Goal: Communication & Community: Answer question/provide support

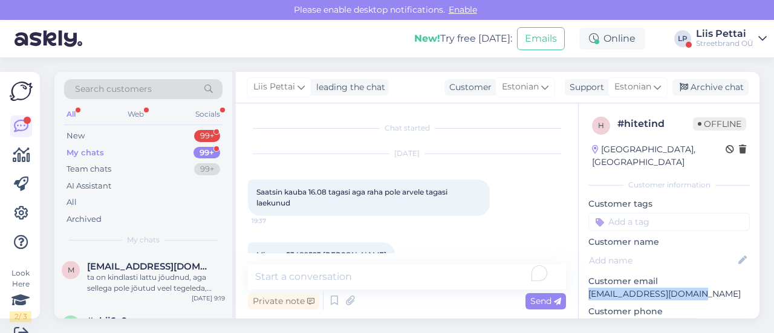
scroll to position [516, 0]
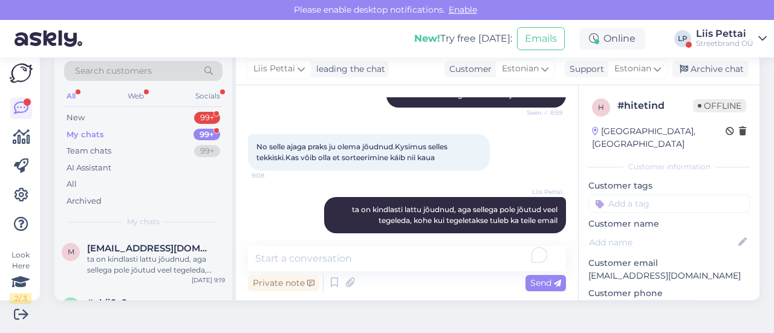
click at [145, 108] on div "Search customers All Web Socials New 99+ My chats 99+ Team chats 99+ AI Assista…" at bounding box center [143, 144] width 178 height 181
click at [145, 112] on div "New 99+" at bounding box center [143, 117] width 158 height 17
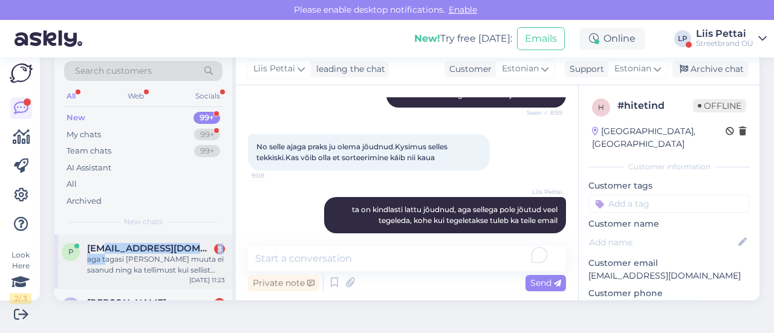
click at [105, 253] on div "[EMAIL_ADDRESS][DOMAIN_NAME] 3 aga tagasi [PERSON_NAME] muuta ei saanud ning ka…" at bounding box center [156, 259] width 138 height 33
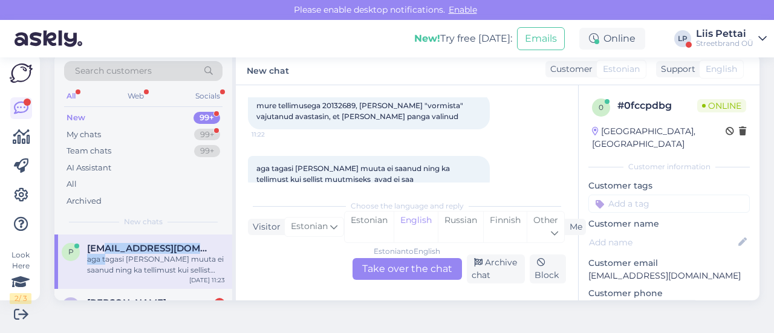
scroll to position [143, 0]
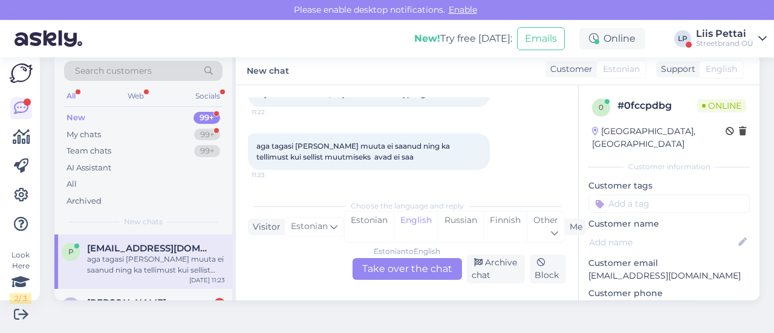
click at [382, 270] on div "Estonian to English Take over the chat" at bounding box center [407, 269] width 109 height 22
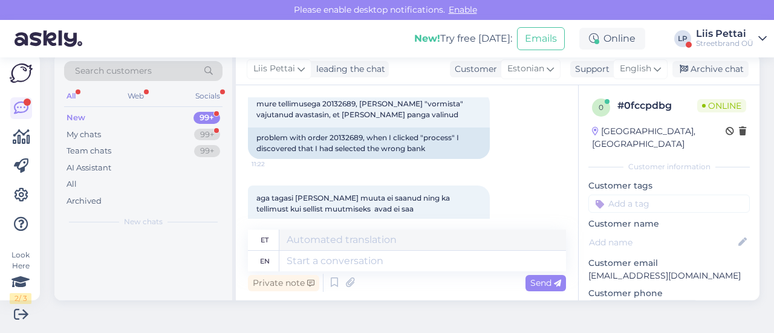
scroll to position [163, 0]
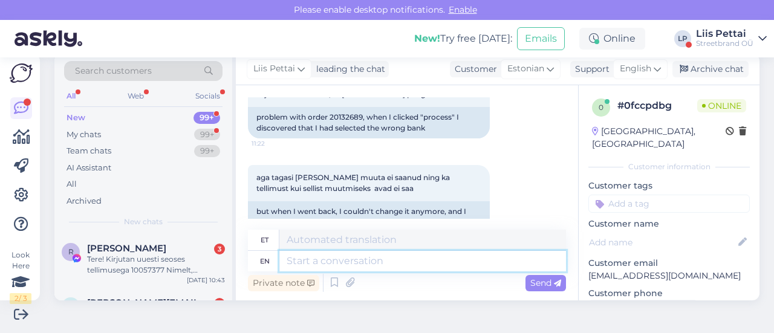
click at [382, 270] on textarea at bounding box center [422, 261] width 287 height 21
type textarea "Peaksite t"
type textarea "Peaksite"
type textarea "Peaksite tellimue o"
type textarea "Peaksite'i tellimisleht"
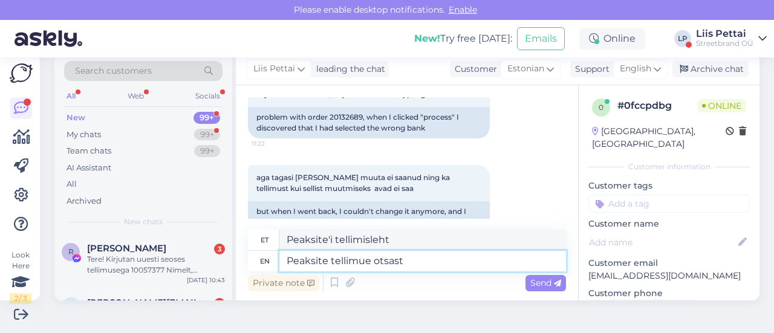
type textarea "Peaksite tellimue otsast p"
type textarea "Peaksite tellimuse otsast"
type textarea "Peaksite tellimue otsast [PERSON_NAME]"
type textarea "Peaksite tellimue otsast [PERSON_NAME] tegema"
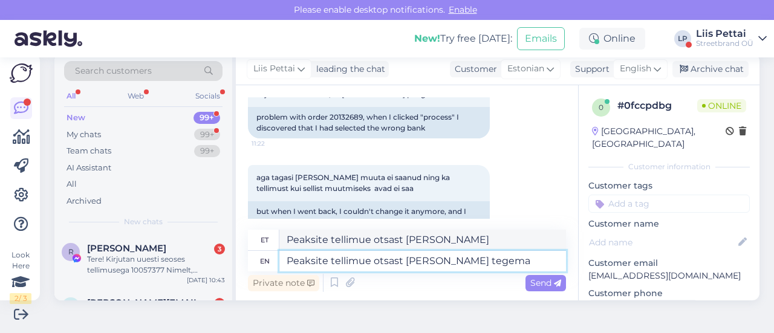
type textarea "Peaksite tellimue otsast [PERSON_NAME] tegema"
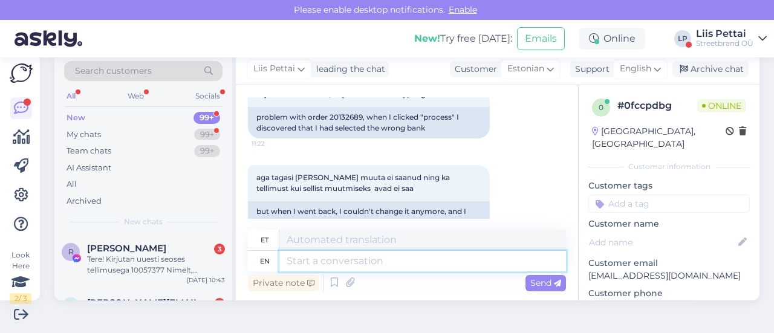
scroll to position [262, 0]
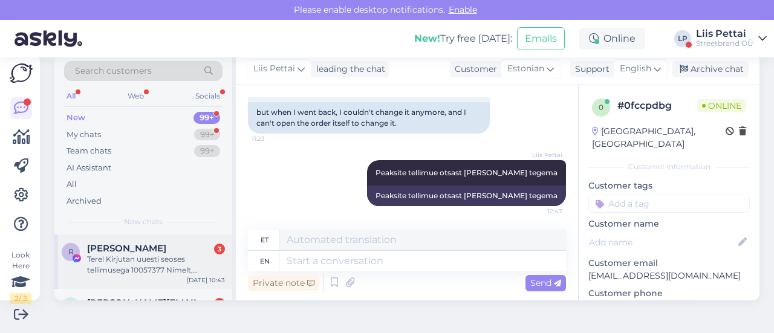
click at [144, 255] on div "Tere! Kirjutan uuesti seoses tellimusega 10057377 Nimelt, kinnitasite et tagasi…" at bounding box center [156, 265] width 138 height 22
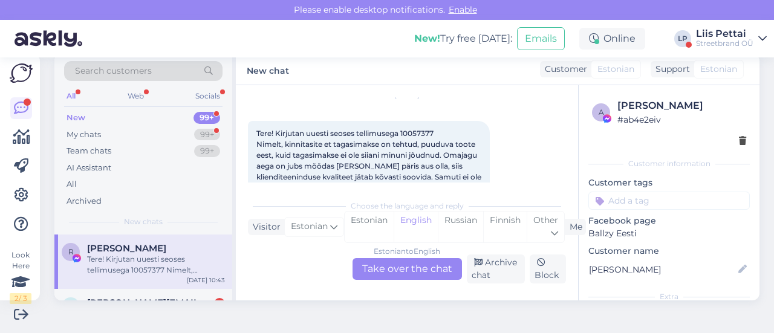
scroll to position [543, 0]
drag, startPoint x: 403, startPoint y: 124, endPoint x: 441, endPoint y: 120, distance: 38.3
click at [441, 123] on div "Tere! Kirjutan uuesti seoses tellimusega 10057377 Nimelt, kinnitasite et tagasi…" at bounding box center [369, 212] width 242 height 178
copy span "10057377"
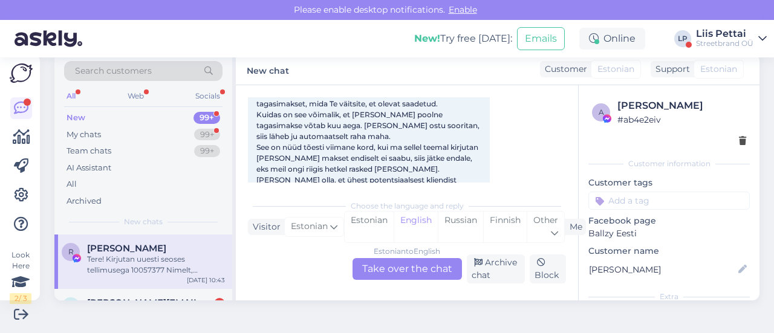
scroll to position [652, 0]
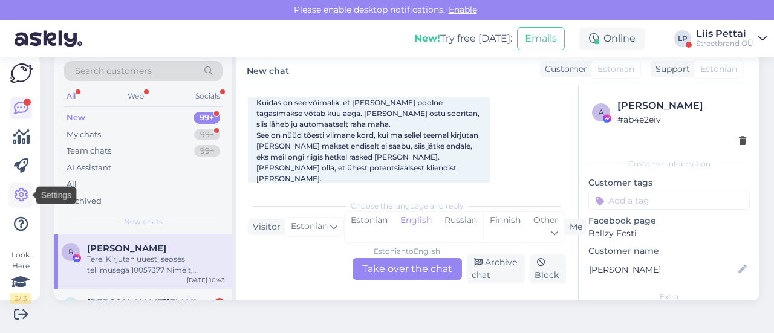
click at [22, 195] on icon at bounding box center [21, 195] width 15 height 15
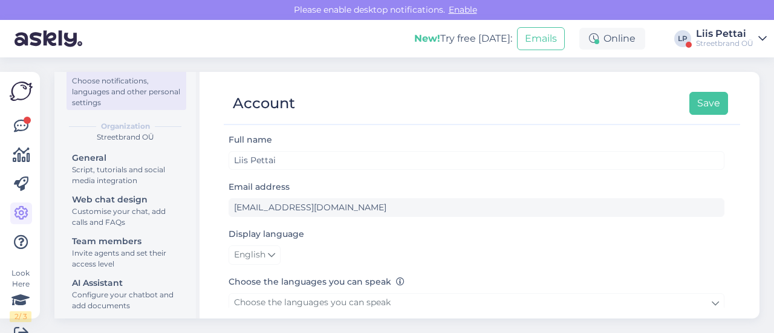
scroll to position [83, 0]
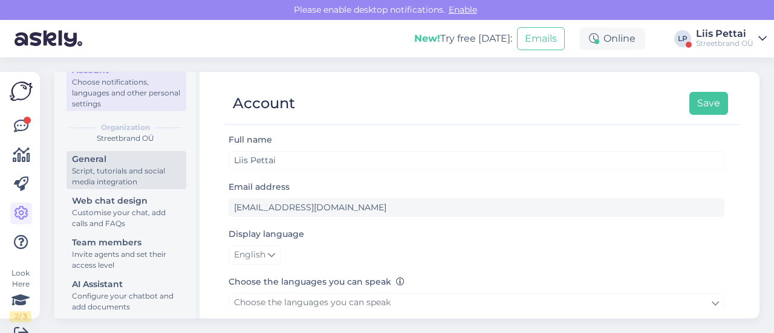
click at [117, 176] on div "Script, tutorials and social media integration" at bounding box center [126, 177] width 109 height 22
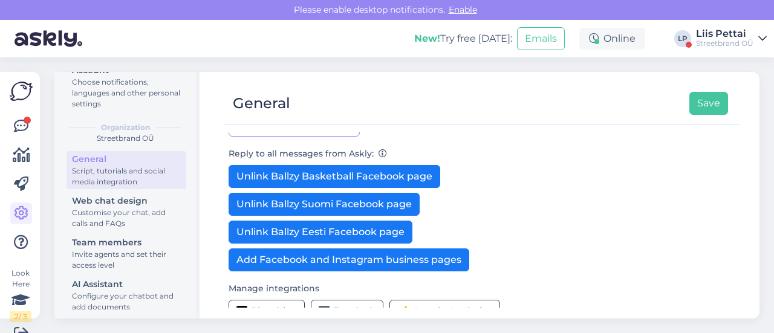
scroll to position [328, 0]
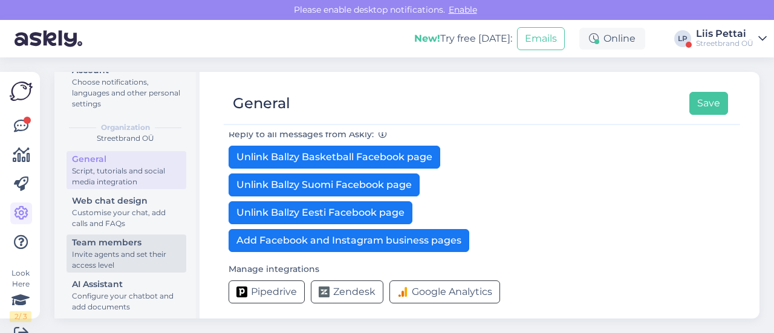
click at [100, 245] on div "Team members" at bounding box center [126, 242] width 109 height 13
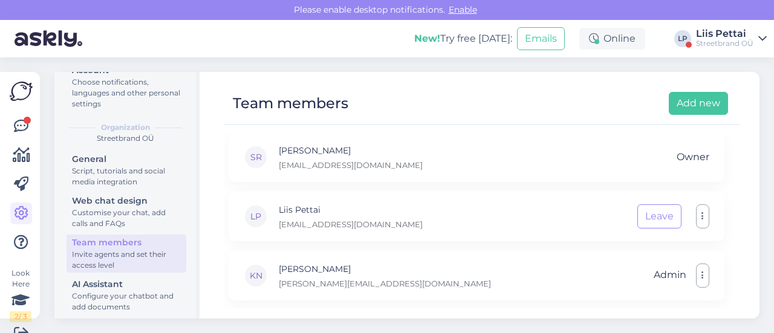
scroll to position [177, 0]
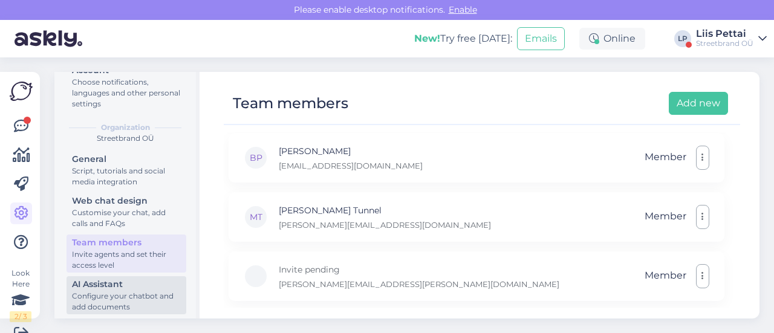
click at [134, 301] on div "Configure your chatbot and add documents" at bounding box center [126, 302] width 109 height 22
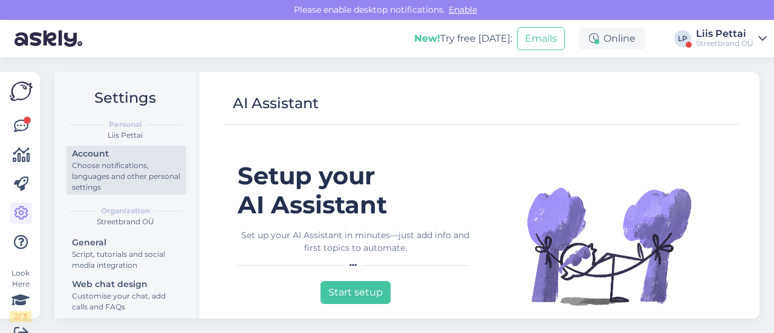
click at [115, 182] on div "Choose notifications, languages and other personal settings" at bounding box center [126, 176] width 109 height 33
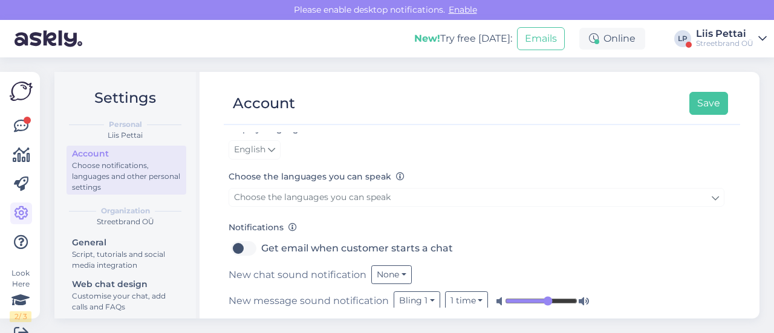
scroll to position [96, 0]
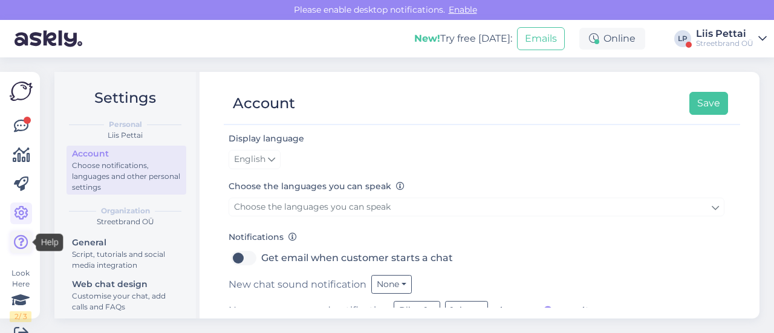
click at [21, 243] on icon at bounding box center [21, 242] width 15 height 15
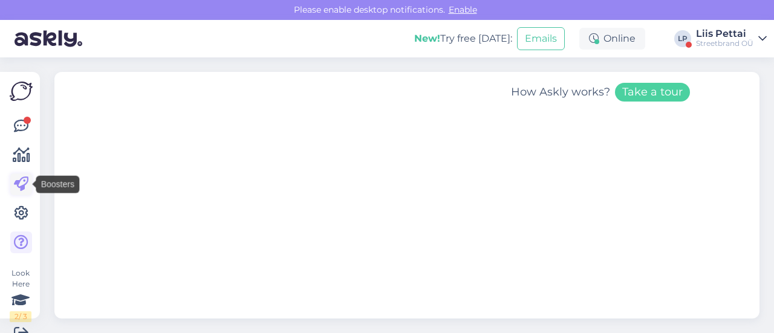
click at [22, 183] on icon at bounding box center [21, 184] width 15 height 15
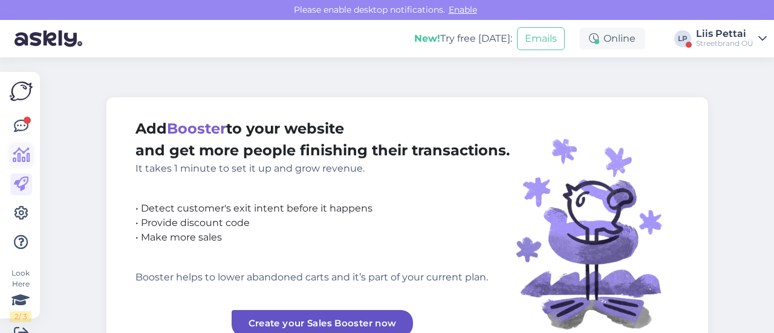
click at [24, 163] on icon at bounding box center [22, 155] width 18 height 15
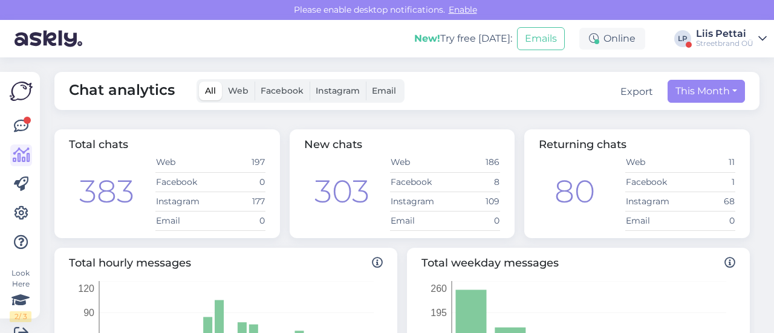
click at [278, 88] on span "Facebook" at bounding box center [282, 90] width 43 height 11
click at [255, 82] on input "Facebook" at bounding box center [255, 82] width 0 height 0
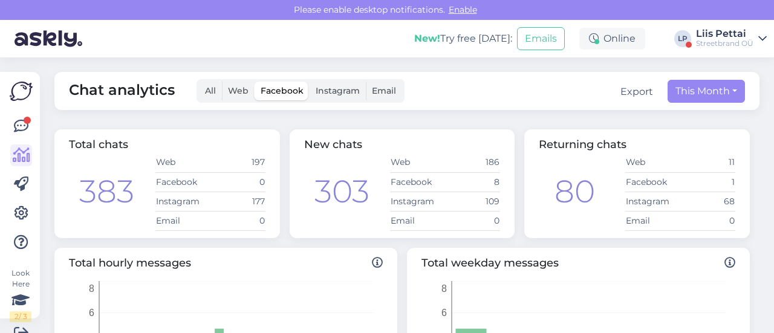
scroll to position [537, 0]
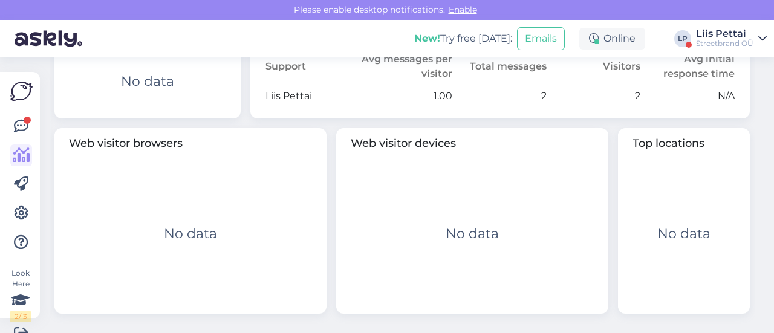
click at [24, 86] on img at bounding box center [21, 91] width 23 height 19
click at [19, 124] on icon at bounding box center [21, 126] width 15 height 15
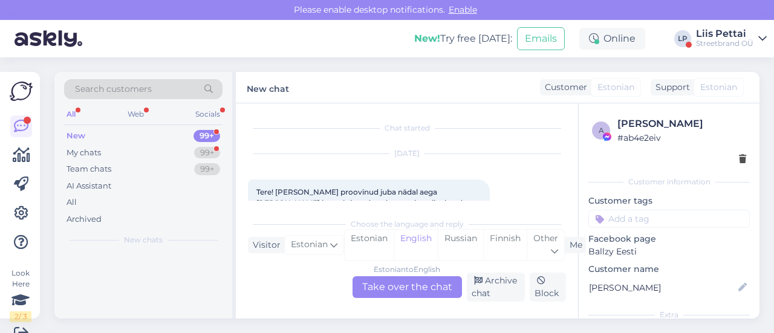
scroll to position [519, 0]
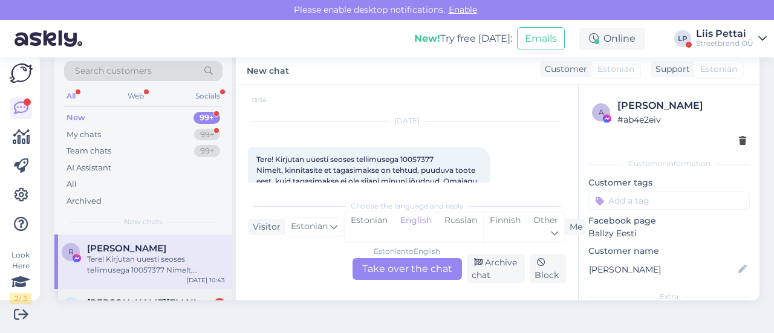
click at [97, 292] on div "k [PERSON_NAME][EMAIL_ADDRESS][DOMAIN_NAME] 2 ? [DATE] 10:38" at bounding box center [143, 311] width 178 height 44
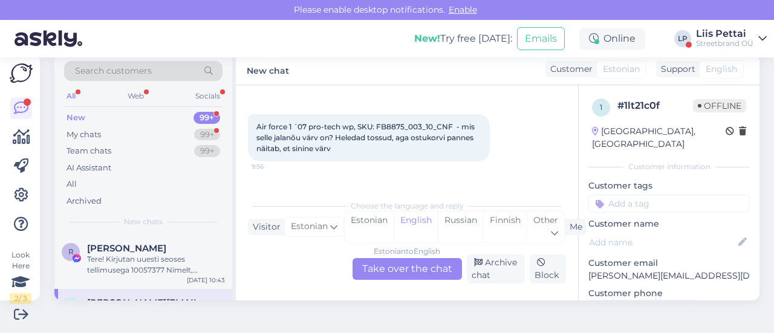
scroll to position [46, 0]
drag, startPoint x: 379, startPoint y: 126, endPoint x: 423, endPoint y: 124, distance: 44.2
click at [423, 124] on span "Air force 1 ´07 pro-tech wp, SKU: FB8875_003_10_CNF - mis selle jalanõu värv on…" at bounding box center [366, 138] width 220 height 31
copy span "FB8875_003"
click at [409, 268] on div "Estonian to English Take over the chat" at bounding box center [407, 269] width 109 height 22
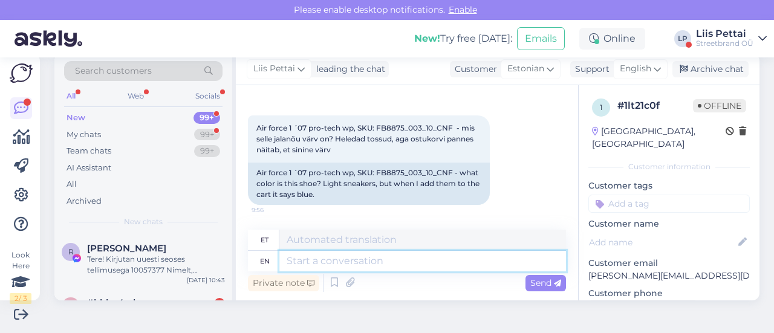
click at [406, 267] on textarea at bounding box center [422, 261] width 287 height 21
type textarea "v"
type textarea "ei"
type textarea "e"
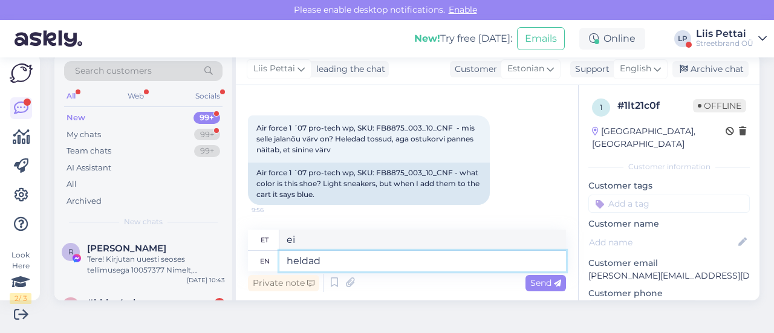
type textarea "heldad"
type textarea "hoidis"
type textarea "hele o"
type textarea "hele"
type textarea "hele on õ"
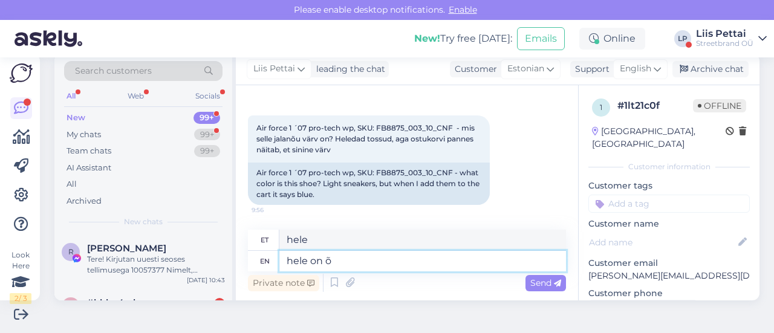
type textarea "hele peal"
type textarea "hele on õige v"
type textarea "õigel kohal"
type textarea "hele on õige värv"
type textarea "õige värv"
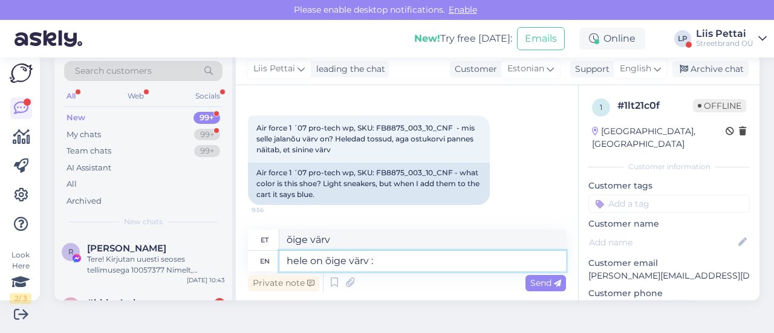
type textarea "hele on õige värv :)"
type textarea "siin on õige värv :)"
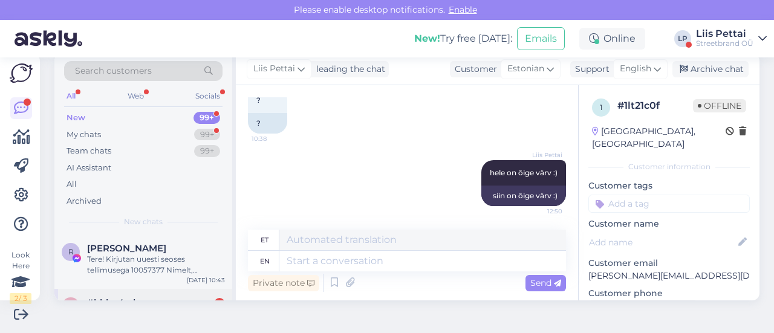
click at [169, 293] on div "h #hbkn4ryk 3 ega [PERSON_NAME] [GEOGRAPHIC_DATA] [PERSON_NAME] kuskilt kätte v…" at bounding box center [143, 316] width 178 height 54
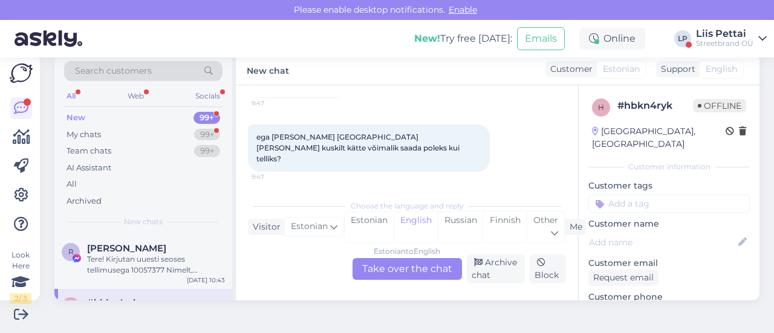
scroll to position [143, 0]
click at [439, 267] on div "Estonian to English Take over the chat" at bounding box center [407, 269] width 109 height 22
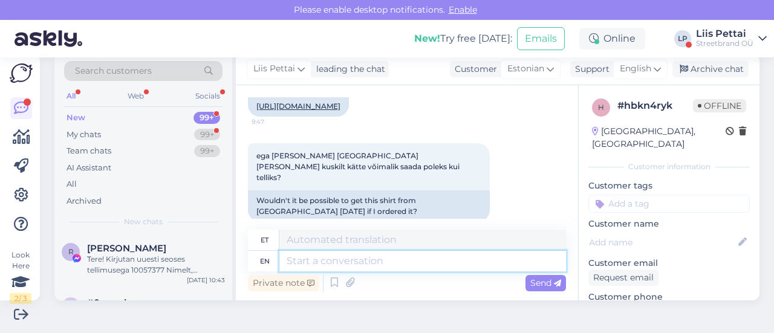
click at [432, 260] on textarea at bounding box center [422, 261] width 287 height 21
type textarea "Te v"
type textarea "Te"
type textarea "Te võite ka"
type textarea "Te võidate ka"
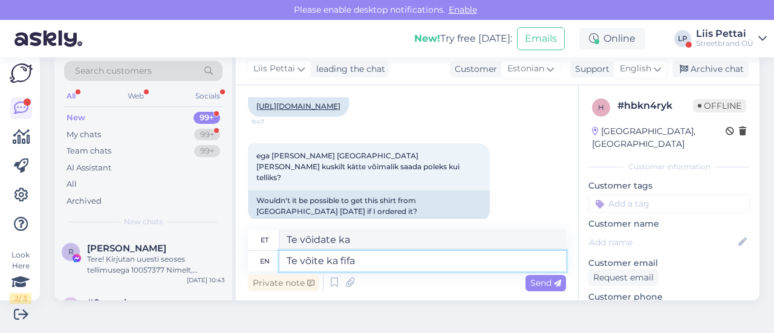
type textarea "Te võite ka fifaa"
type textarea "Te võidate ka fifaa"
click at [432, 260] on textarea "Te võite ka fifaa" at bounding box center [422, 261] width 287 height 21
click at [428, 263] on textarea "Te võite ka fifaa" at bounding box center [422, 261] width 287 height 21
type textarea "Te võite ka fifaa kontorisse o"
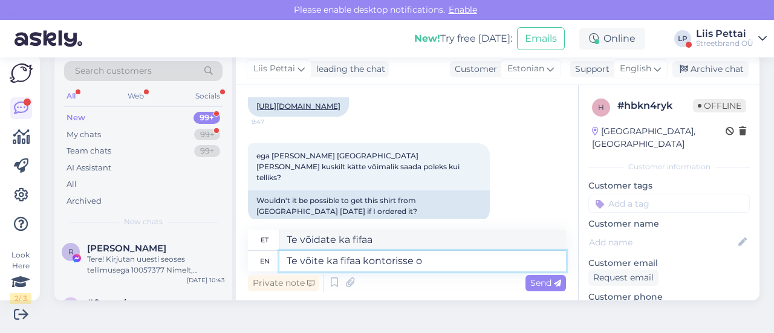
type textarea "Te võite oma kontoris mängida"
type textarea "Te võite ka fifaa kontorisse ostma tu"
type textarea "Te võite ka fifaa kontorisse ostma"
type textarea "Te võite ka fifaa kontorisse ostma tulla ne"
type textarea "Te võite ka fifaa kontorisse ostma tulla"
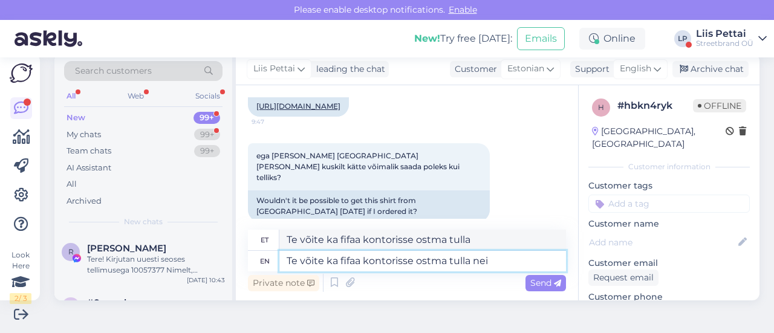
type textarea "Te võite ka fifaa kontorisse ostma [PERSON_NAME]"
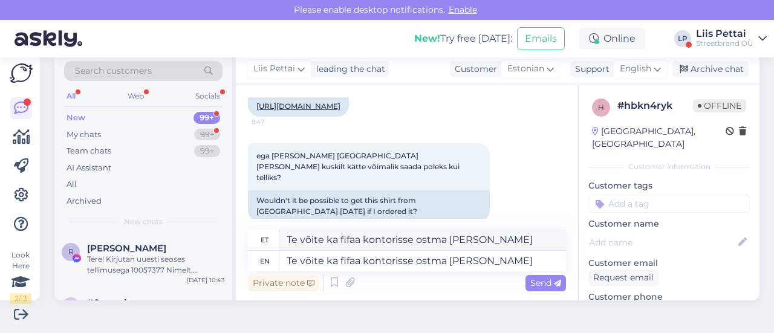
click at [341, 111] on link "[URL][DOMAIN_NAME]" at bounding box center [298, 106] width 84 height 9
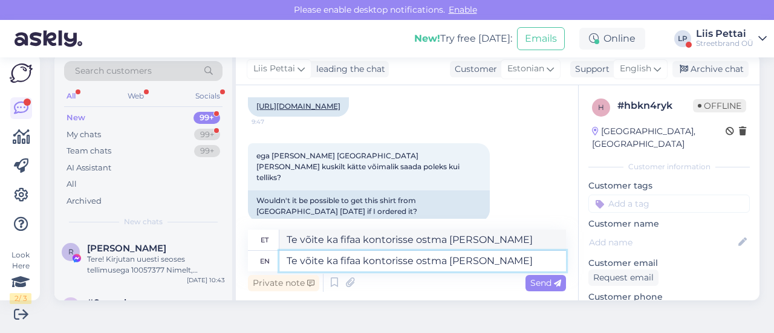
click at [504, 261] on textarea "Te võite ka fifaa kontorisse ostma [PERSON_NAME]" at bounding box center [422, 261] width 287 height 21
type textarea "Te võite ka fifaa kontorisse ostma [PERSON_NAME] pärnu m"
type textarea "Te võite ka fifaa kontorisse ostma [PERSON_NAME] [GEOGRAPHIC_DATA]"
type textarea "Te võite ka fifaa kontorisse ostma [PERSON_NAME] [GEOGRAPHIC_DATA] mnt"
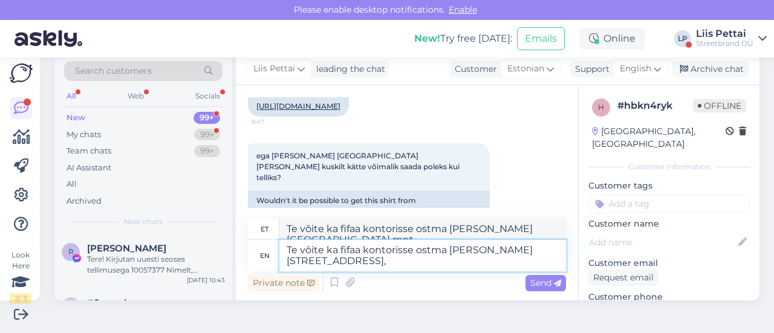
type textarea "Te võite ka fifaa kontorisse ostma [PERSON_NAME] [STREET_ADDRESS],"
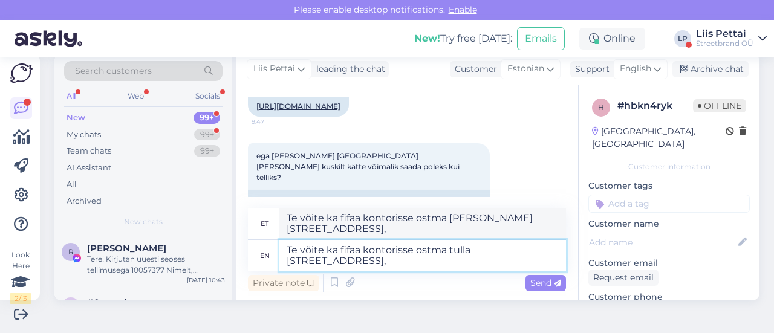
type textarea "Te võite ka fifaa kontorisse ostma tulla [STREET_ADDRESS]"
type textarea "Te võite ka fifaa kontorisse ostma tulla [STREET_ADDRESS],"
type textarea "Te võite ka fifaa kontorisse ostma [PERSON_NAME] [STREET_ADDRESS]"
type textarea "Te võite ka fifaa kontorisse ostma tulla [STREET_ADDRESS]"
type textarea "Te võite ka fifaa kontorisse ostma [PERSON_NAME] [STREET_ADDRESS], esimene korr…"
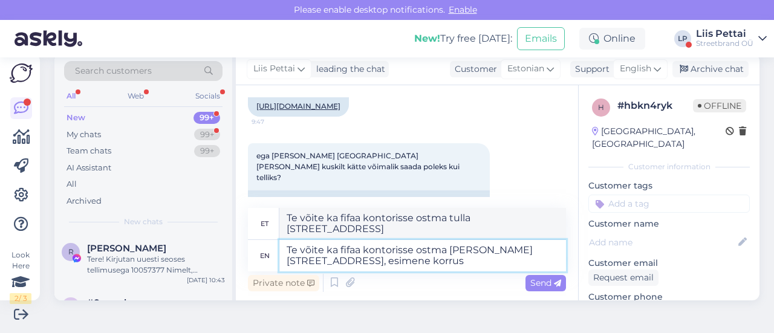
type textarea "Te võite ka fifaa kontorisse ostma [PERSON_NAME] [STREET_ADDRESS], esimene korr…"
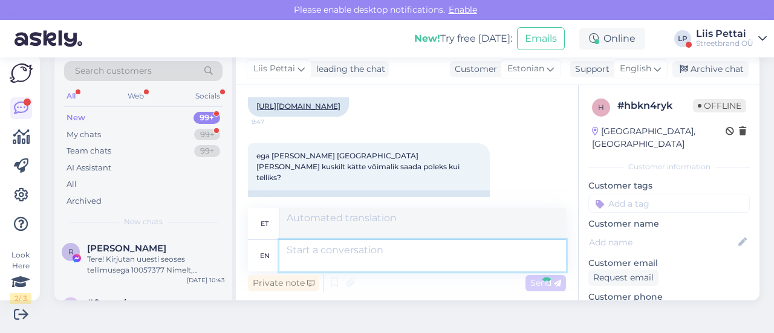
scroll to position [284, 0]
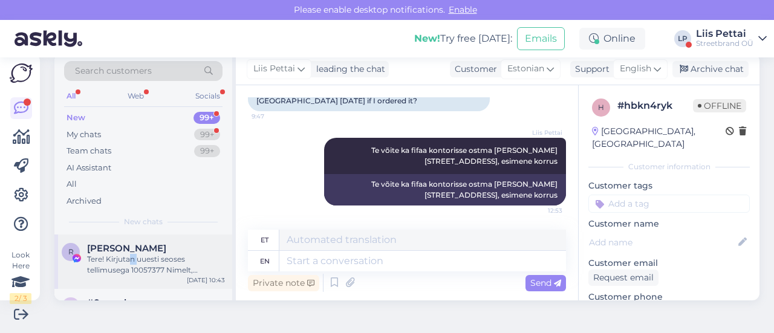
drag, startPoint x: 132, startPoint y: 259, endPoint x: 137, endPoint y: 255, distance: 6.4
click at [137, 255] on div "Tere! Kirjutan uuesti seoses tellimusega 10057377 Nimelt, kinnitasite et tagasi…" at bounding box center [156, 265] width 138 height 22
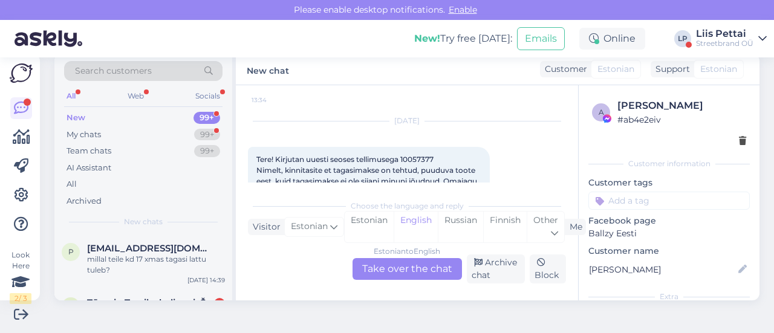
scroll to position [581, 0]
